Goal: Register for event/course

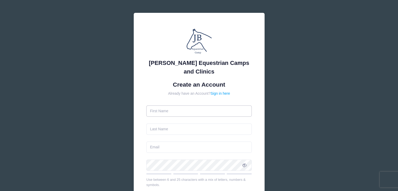
click at [208, 110] on input "text" at bounding box center [199, 111] width 106 height 11
type input "[PERSON_NAME]"
click at [207, 131] on input "text" at bounding box center [199, 129] width 106 height 11
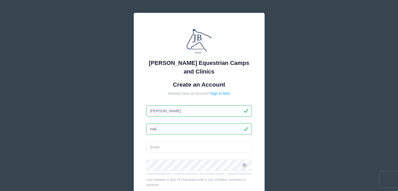
type input "Hall"
click at [183, 148] on input "email" at bounding box center [199, 147] width 106 height 11
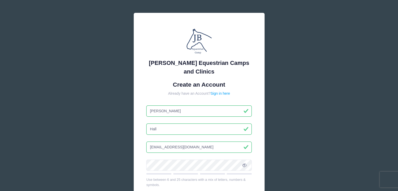
type input "[EMAIL_ADDRESS][DOMAIN_NAME]"
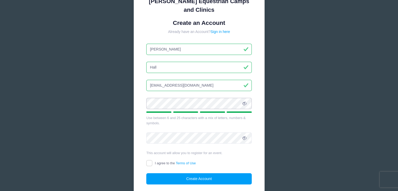
scroll to position [66, 0]
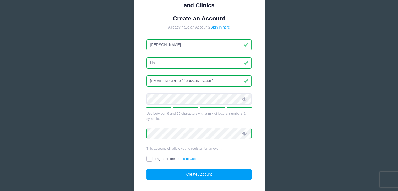
click at [149, 158] on input "I agree to the Terms of Use" at bounding box center [149, 159] width 6 height 6
checkbox input "true"
click at [210, 175] on button "Create Account" at bounding box center [199, 174] width 106 height 11
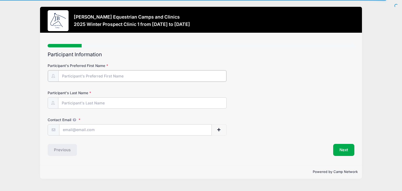
click at [76, 73] on input "Participant's Preferred First Name" at bounding box center [142, 75] width 168 height 11
type input "l"
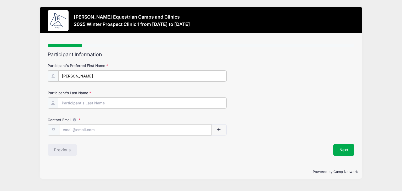
type input "[PERSON_NAME]"
click at [86, 101] on input "Participant's Last Name" at bounding box center [142, 102] width 168 height 11
type input "Hall"
click at [89, 128] on input "Contact Email" at bounding box center [135, 129] width 152 height 11
type input "lanne30"
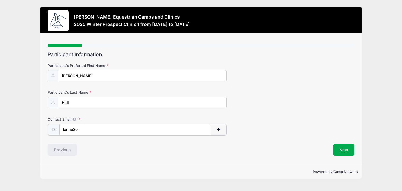
drag, startPoint x: 86, startPoint y: 130, endPoint x: 40, endPoint y: 122, distance: 47.4
click at [40, 122] on div "Step 1 /7 Step 1 Step 2 Step 3 Step 4 Step 5 Step 6 Policies Extra Items Summar…" at bounding box center [201, 99] width 322 height 132
click at [281, 55] on h2 "Participant Information" at bounding box center [201, 55] width 307 height 6
click at [77, 130] on input "Contact Email" at bounding box center [135, 129] width 152 height 11
type input "[EMAIL_ADDRESS][DOMAIN_NAME]"
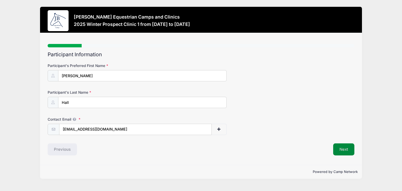
click at [340, 148] on button "Next" at bounding box center [343, 149] width 21 height 12
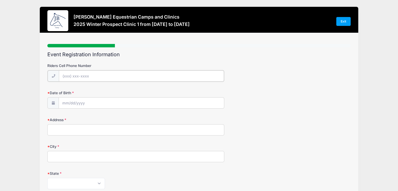
click at [80, 77] on input "Riders Cell Phone Number" at bounding box center [141, 75] width 165 height 11
click at [66, 75] on input "Riders Cell Phone Number" at bounding box center [141, 75] width 165 height 11
type input "[PHONE_NUMBER]"
click at [71, 104] on input "Date of Birth" at bounding box center [141, 102] width 165 height 11
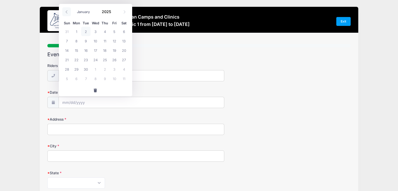
click at [66, 12] on icon at bounding box center [66, 11] width 3 height 3
select select "7"
click at [125, 69] on span "30" at bounding box center [123, 68] width 9 height 9
type input "[DATE]"
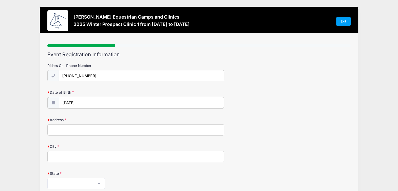
click at [87, 102] on input "[DATE]" at bounding box center [141, 102] width 165 height 11
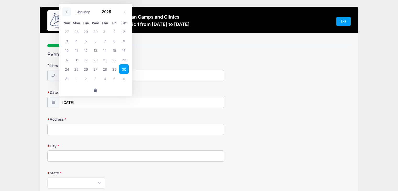
click at [66, 12] on icon at bounding box center [66, 11] width 3 height 3
click at [68, 13] on span at bounding box center [66, 11] width 9 height 9
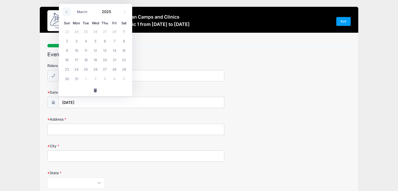
click at [68, 13] on span at bounding box center [66, 11] width 9 height 9
select select "0"
click at [68, 13] on span at bounding box center [66, 11] width 9 height 9
type input "2024"
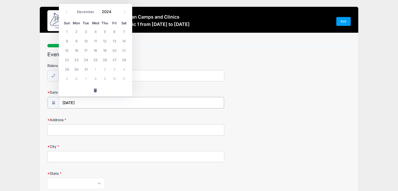
click at [85, 102] on input "[DATE]" at bounding box center [141, 102] width 165 height 11
click at [66, 12] on icon at bounding box center [66, 11] width 3 height 3
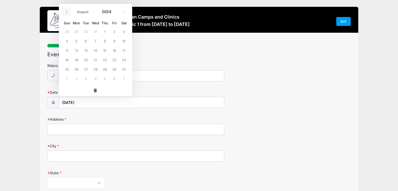
click at [66, 12] on icon at bounding box center [66, 11] width 3 height 3
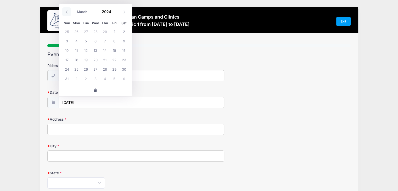
click at [67, 11] on icon at bounding box center [66, 11] width 3 height 3
click at [67, 12] on icon at bounding box center [66, 11] width 3 height 3
select select "0"
click at [66, 11] on icon at bounding box center [66, 11] width 3 height 3
type input "2023"
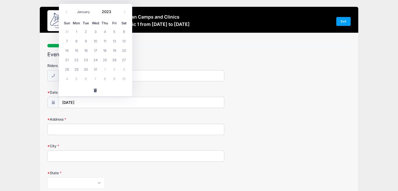
select select "11"
click at [125, 12] on icon at bounding box center [124, 11] width 3 height 3
type input "2024"
select select "0"
click at [113, 13] on span at bounding box center [115, 14] width 4 height 4
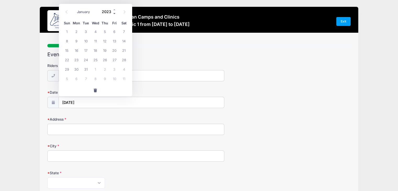
click at [113, 13] on span at bounding box center [115, 14] width 4 height 4
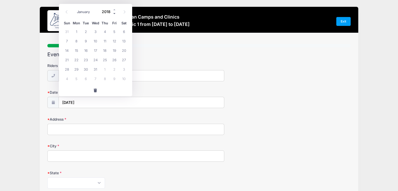
click at [113, 13] on span at bounding box center [115, 14] width 4 height 4
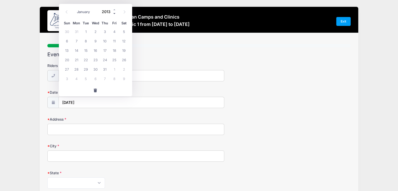
click at [113, 13] on span at bounding box center [115, 14] width 4 height 4
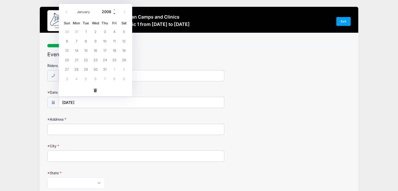
click at [113, 13] on span at bounding box center [115, 14] width 4 height 4
click at [67, 12] on icon at bounding box center [66, 11] width 3 height 3
type input "2006"
click at [66, 11] on icon at bounding box center [66, 11] width 3 height 3
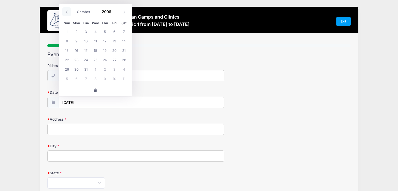
click at [66, 11] on icon at bounding box center [66, 11] width 3 height 3
select select "7"
click at [95, 70] on span "30" at bounding box center [95, 68] width 9 height 9
type input "[DATE]"
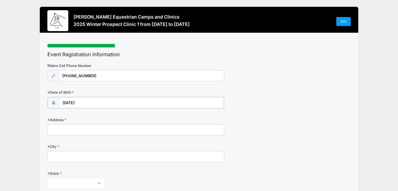
click at [81, 102] on input "[DATE]" at bounding box center [141, 102] width 165 height 11
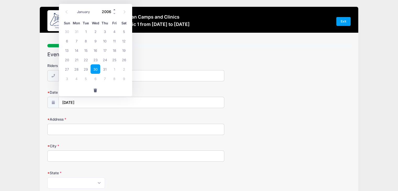
click at [114, 9] on span at bounding box center [115, 10] width 4 height 4
type input "2007"
click at [105, 70] on span "30" at bounding box center [104, 68] width 9 height 9
type input "[DATE]"
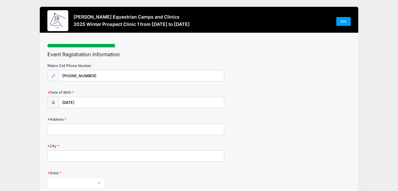
drag, startPoint x: 70, startPoint y: 129, endPoint x: 75, endPoint y: 129, distance: 5.2
click at [73, 129] on input "Address" at bounding box center [135, 129] width 177 height 11
type input "[STREET_ADDRESS]"
click at [94, 156] on input "City" at bounding box center [135, 156] width 177 height 11
type input "Fairhope"
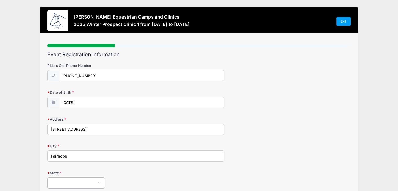
click at [98, 183] on select "[US_STATE] [US_STATE] [US_STATE] [US_STATE] [US_STATE] Armed Forces Africa Arme…" at bounding box center [76, 183] width 58 height 11
select select "AL"
click at [47, 178] on select "[US_STATE] [US_STATE] [US_STATE] [US_STATE] [US_STATE] Armed Forces Africa Arme…" at bounding box center [76, 183] width 58 height 11
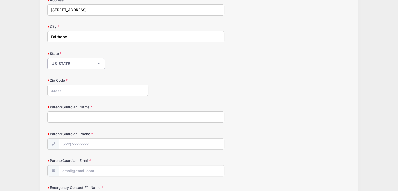
scroll to position [131, 0]
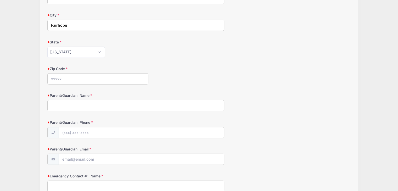
drag, startPoint x: 60, startPoint y: 77, endPoint x: 64, endPoint y: 77, distance: 4.2
click at [63, 77] on input "Zip Code" at bounding box center [97, 78] width 101 height 11
type input "36532"
click at [66, 106] on input "Parent/Guardian: Name" at bounding box center [135, 105] width 177 height 11
type input "[PERSON_NAME]"
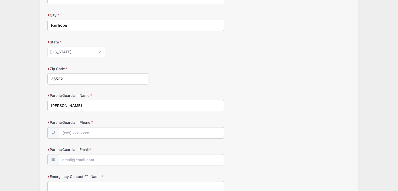
click at [76, 131] on input "Parent/Guardian: Phone" at bounding box center [141, 132] width 165 height 11
type input "[PHONE_NUMBER]"
drag, startPoint x: 74, startPoint y: 159, endPoint x: 76, endPoint y: 157, distance: 3.4
click at [76, 157] on input "Parent/Guardian: Email" at bounding box center [141, 159] width 165 height 11
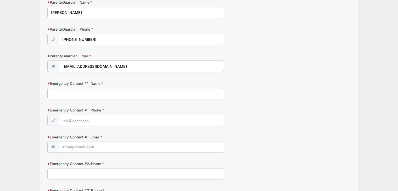
scroll to position [225, 0]
type input "[EMAIL_ADDRESS][DOMAIN_NAME]"
click at [67, 91] on input "Emergency Contact #1: Name" at bounding box center [135, 92] width 177 height 11
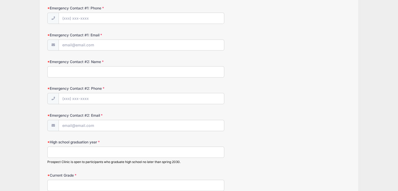
scroll to position [334, 0]
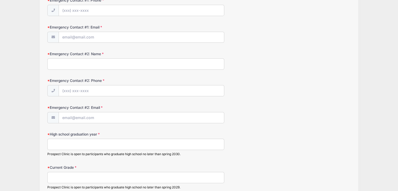
click at [62, 145] on input "High school graduation year" at bounding box center [135, 144] width 177 height 11
type input "2026"
click at [62, 177] on input "Current Grade" at bounding box center [135, 177] width 177 height 11
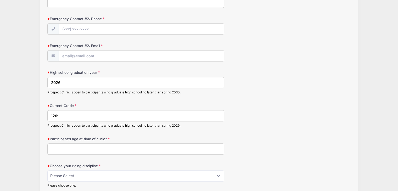
scroll to position [397, 0]
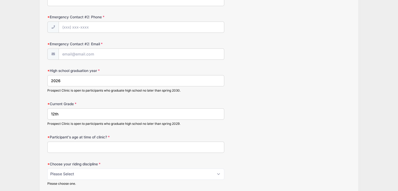
type input "12th"
click at [96, 138] on div "Participant's age at time of clinic?" at bounding box center [198, 144] width 303 height 18
click at [81, 147] on input "Participant's age at time of clinic?" at bounding box center [135, 147] width 177 height 11
type input "18"
click at [77, 172] on select "Please Select jumping seat western reining western horsemanship" at bounding box center [135, 174] width 177 height 11
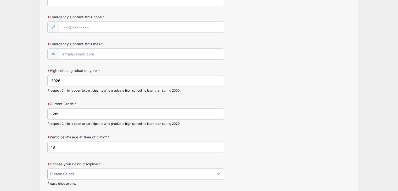
select select "jumping seat"
click at [47, 169] on select "Please Select jumping seat western reining western horsemanship" at bounding box center [135, 174] width 177 height 11
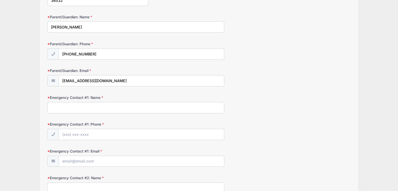
scroll to position [215, 0]
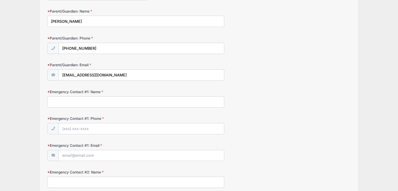
click at [85, 100] on input "Emergency Contact #1: Name" at bounding box center [135, 101] width 177 height 11
type input "[PERSON_NAME]"
click at [69, 126] on input "Emergency Contact #1: Phone" at bounding box center [141, 128] width 165 height 11
type input "[PHONE_NUMBER]"
click at [83, 154] on input "Emergency Contact #1: Email" at bounding box center [141, 155] width 165 height 11
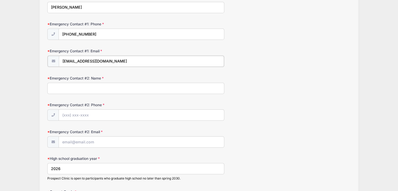
scroll to position [312, 0]
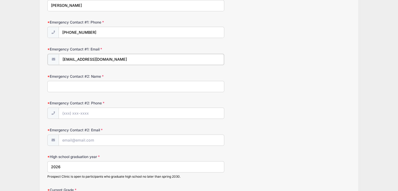
type input "[EMAIL_ADDRESS][DOMAIN_NAME]"
click at [60, 84] on input "Emergency Contact #2: Name" at bounding box center [135, 85] width 177 height 11
type input "[PERSON_NAME]"
click at [71, 113] on input "Emergency Contact #2: Phone" at bounding box center [141, 112] width 165 height 11
type input "(2"
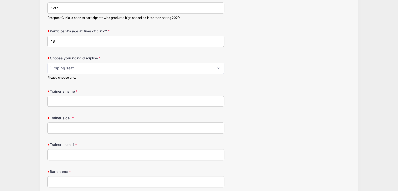
scroll to position [514, 0]
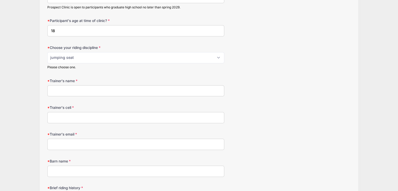
type input "[PHONE_NUMBER]"
click at [99, 85] on input "Trainer's name" at bounding box center [135, 90] width 177 height 11
type input "[PERSON_NAME]"
click at [97, 114] on input "Trainer's cell" at bounding box center [135, 117] width 177 height 11
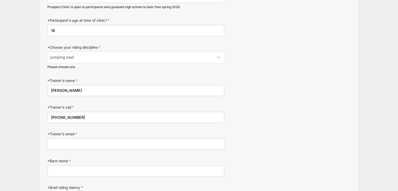
type input "[PHONE_NUMBER]"
click at [92, 141] on input "Trainer's email" at bounding box center [135, 143] width 177 height 11
type input "[EMAIL_ADDRESS][DOMAIN_NAME]"
click at [83, 166] on input "Barn name" at bounding box center [135, 170] width 177 height 11
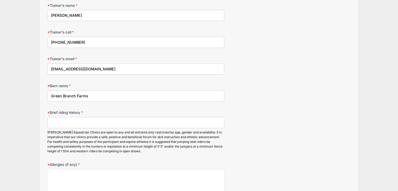
scroll to position [610, 0]
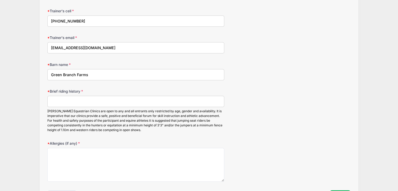
type input "Green Branch Farms"
click at [68, 156] on textarea "Allergies (if any)" at bounding box center [135, 165] width 177 height 34
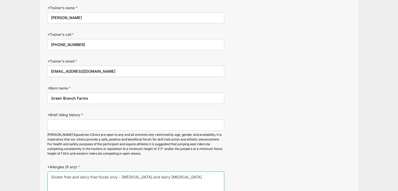
scroll to position [604, 0]
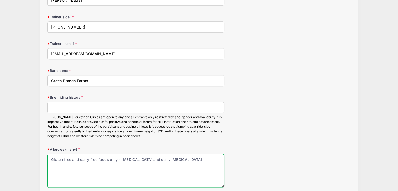
type textarea "Gluten free and dairy free foods only - [MEDICAL_DATA] and dairy [MEDICAL_DATA]"
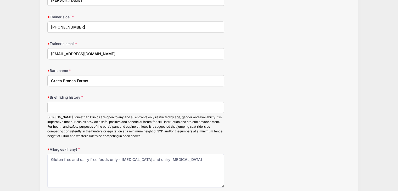
click at [54, 103] on input "Brief riding history" at bounding box center [135, 107] width 177 height 11
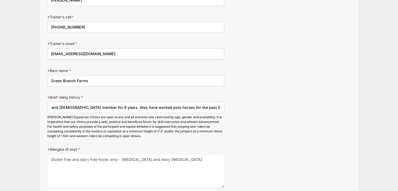
scroll to position [0, 162]
click at [115, 104] on input "i have been competing and riding in the hunter discipline for 9 years. USEF, AQ…" at bounding box center [135, 107] width 177 height 11
click at [126, 104] on input "i have been competing and riding in the hunter discipline for 9 years. USEF, AQ…" at bounding box center [135, 107] width 177 height 11
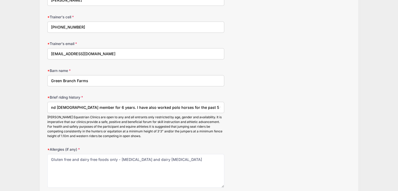
click at [220, 105] on input "i have been competing and riding in the hunter discipline for 9 years. USEF, AQ…" at bounding box center [135, 107] width 177 height 11
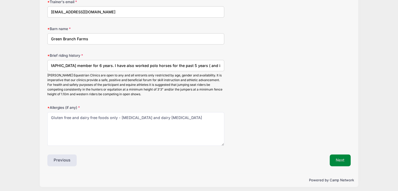
type input "i have been competing and riding in the hunter discipline for 9 years. USEF, AQ…"
click at [341, 157] on button "Next" at bounding box center [340, 160] width 21 height 12
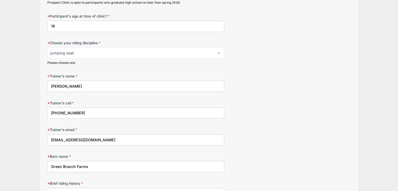
scroll to position [410, 0]
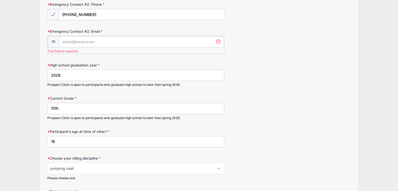
click at [73, 40] on input "Emergency Contact #2: Email" at bounding box center [141, 41] width 165 height 11
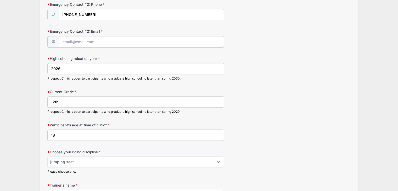
click at [73, 40] on input "Emergency Contact #2: Email" at bounding box center [141, 41] width 165 height 11
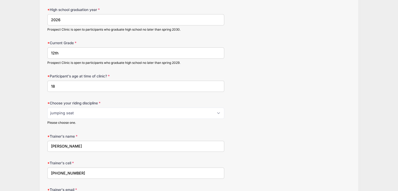
scroll to position [432, 0]
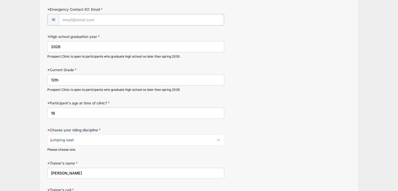
click at [82, 15] on input "Emergency Contact #2: Email" at bounding box center [141, 19] width 165 height 11
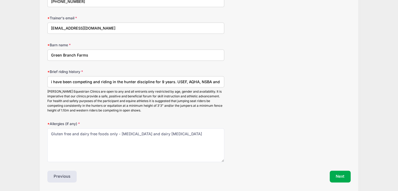
scroll to position [646, 0]
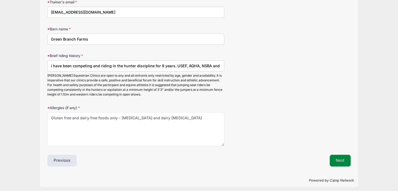
type input "[EMAIL_ADDRESS][DOMAIN_NAME]"
click at [342, 155] on button "Next" at bounding box center [340, 160] width 21 height 12
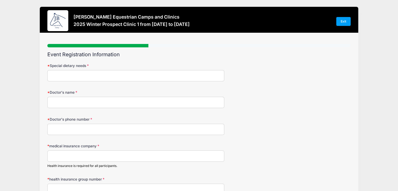
scroll to position [0, 0]
click at [93, 75] on input "Special dietary needs" at bounding box center [135, 75] width 177 height 11
type input "gluten free and dairy free"
click at [58, 104] on input "Doctor's name" at bounding box center [135, 102] width 177 height 11
type input "Dr. [PERSON_NAME]"
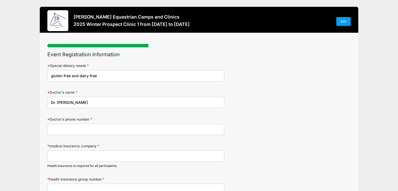
click at [88, 129] on input "Doctor's phone number" at bounding box center [135, 129] width 177 height 11
type input "[PHONE_NUMBER]"
click at [72, 102] on input "Dr. [PERSON_NAME]" at bounding box center [135, 102] width 177 height 11
click at [78, 102] on input "Dr. [PERSON_NAME]" at bounding box center [135, 102] width 177 height 11
type input "[PERSON_NAME]"
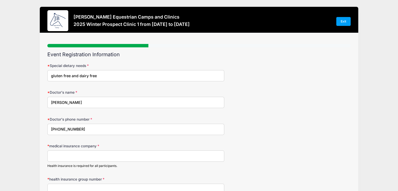
click at [79, 156] on input "medical insurance company" at bounding box center [135, 156] width 177 height 11
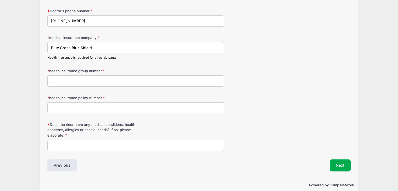
scroll to position [115, 0]
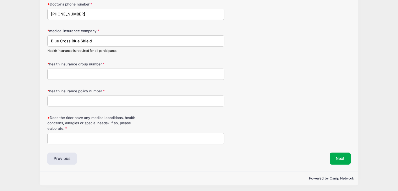
type input "Blue Cross Blue Shield"
click at [75, 139] on input "Does the rider have any medical conditions, health concerns, allergies or speci…" at bounding box center [135, 138] width 177 height 11
type input "gluten free and dairy free food options"
click at [62, 74] on input "health insurance group number" at bounding box center [135, 74] width 177 height 11
type input "05000"
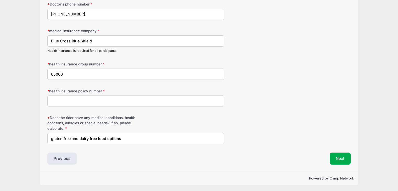
click at [59, 102] on input "health insurance policy number" at bounding box center [135, 101] width 177 height 11
type input "KID885849124"
click at [338, 160] on button "Next" at bounding box center [340, 159] width 21 height 12
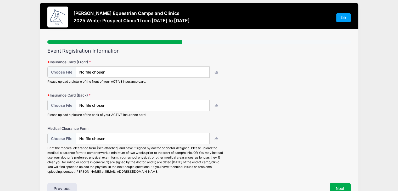
scroll to position [0, 0]
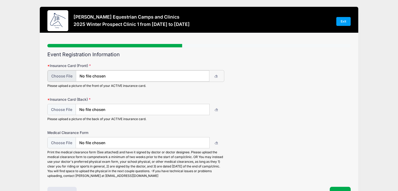
click at [70, 76] on input "file" at bounding box center [129, 75] width 162 height 11
type input "C:\fakepath\[PERSON_NAME] BCBS Insurance Card 2024.pdf"
click at [64, 146] on input "file" at bounding box center [129, 142] width 162 height 11
type input "C:\fakepath\[PERSON_NAME] Physical Clearance [DATE]-[DATE].pdf"
click at [67, 108] on input "file" at bounding box center [129, 109] width 162 height 11
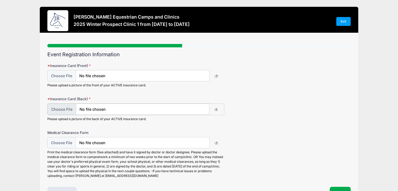
click at [65, 108] on input "file" at bounding box center [129, 109] width 162 height 11
type input "C:\fakepath\[PERSON_NAME] BCBS Insurance Card 2024.pdf"
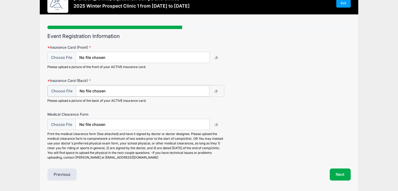
scroll to position [35, 0]
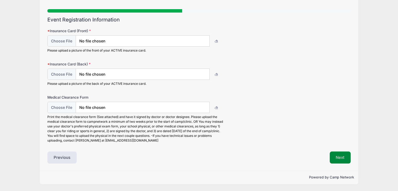
click at [341, 158] on button "Next" at bounding box center [340, 158] width 21 height 12
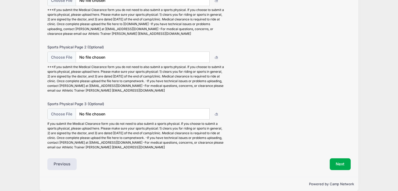
scroll to position [82, 0]
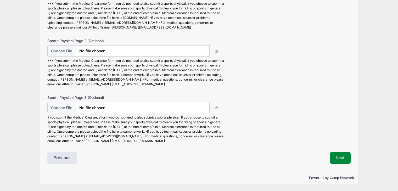
click at [335, 158] on button "Next" at bounding box center [340, 158] width 21 height 12
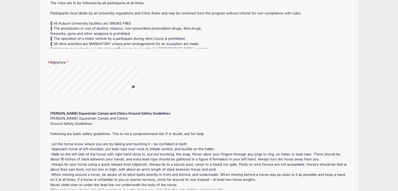
scroll to position [99, 0]
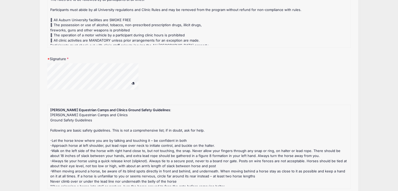
click at [86, 130] on div "[PERSON_NAME] Equestrian Camps and Clinics Ground Safety Guidelines Following a…" at bounding box center [199, 156] width 298 height 87
click at [132, 82] on span at bounding box center [133, 83] width 4 height 3
click at [143, 75] on div at bounding box center [99, 77] width 105 height 28
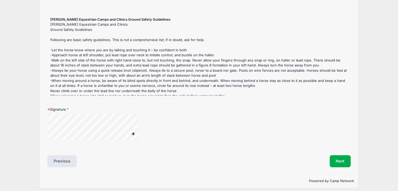
scroll to position [193, 0]
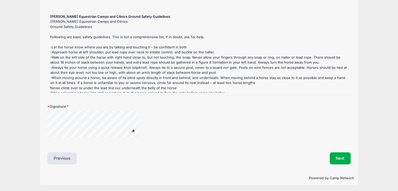
click at [154, 120] on div at bounding box center [135, 127] width 177 height 33
click at [343, 158] on button "Next" at bounding box center [340, 158] width 21 height 12
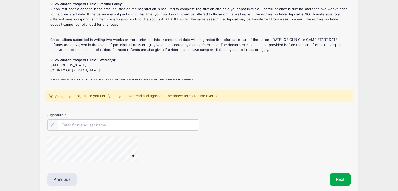
scroll to position [63, 0]
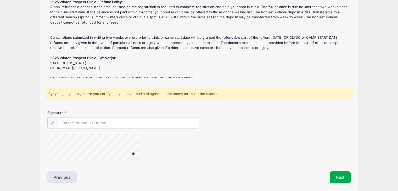
click at [185, 79] on div "2025 Winter Prospect Clinic 1 Refund Policy : A non-refundable deposit in the a…" at bounding box center [199, 39] width 309 height 84
click at [64, 122] on input "Signature" at bounding box center [128, 123] width 141 height 11
click at [149, 146] on div at bounding box center [99, 148] width 105 height 28
type input "[PERSON_NAME]"
click at [340, 179] on button "Next" at bounding box center [340, 177] width 21 height 12
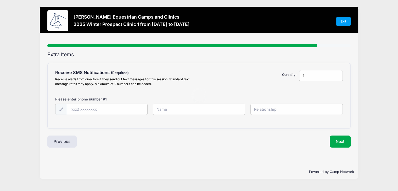
scroll to position [0, 0]
click at [70, 109] on input "text" at bounding box center [108, 109] width 82 height 11
type input "[PHONE_NUMBER]"
click at [174, 109] on input "text" at bounding box center [200, 109] width 93 height 11
type input "[PERSON_NAME]"
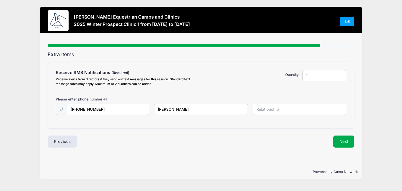
click at [284, 108] on input "text" at bounding box center [299, 109] width 93 height 11
drag, startPoint x: 114, startPoint y: 108, endPoint x: 81, endPoint y: 107, distance: 33.3
click at [81, 107] on input "[PHONE_NUMBER]" at bounding box center [108, 109] width 82 height 11
type input "[PHONE_NUMBER]"
drag, startPoint x: 179, startPoint y: 109, endPoint x: 169, endPoint y: 108, distance: 10.0
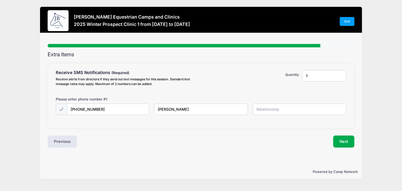
click at [169, 108] on input "[PERSON_NAME]" at bounding box center [200, 109] width 93 height 11
type input "[PERSON_NAME]"
drag, startPoint x: 263, startPoint y: 109, endPoint x: 260, endPoint y: 107, distance: 3.8
click at [263, 109] on input "text" at bounding box center [299, 109] width 93 height 11
type input "Mom"
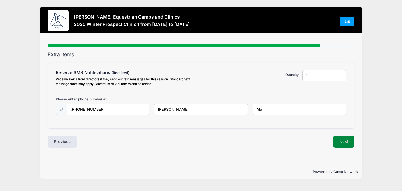
click at [337, 140] on button "Next" at bounding box center [343, 142] width 21 height 12
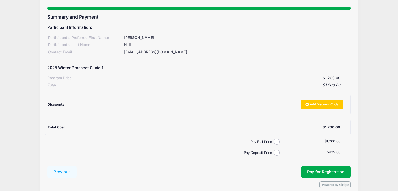
scroll to position [62, 0]
